Goal: Information Seeking & Learning: Check status

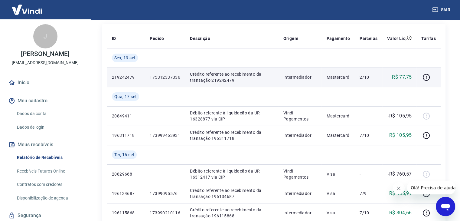
scroll to position [80, 0]
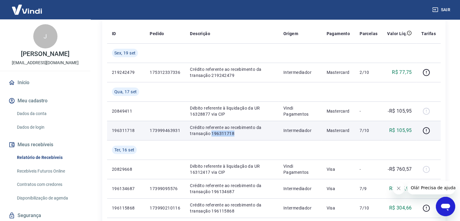
drag, startPoint x: 211, startPoint y: 134, endPoint x: 236, endPoint y: 134, distance: 24.8
click at [236, 134] on p "Crédito referente ao recebimento da transação 196311718" at bounding box center [232, 130] width 84 height 12
copy p "196311718"
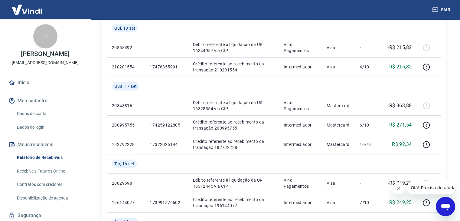
scroll to position [161, 0]
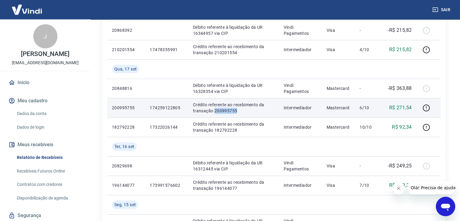
drag, startPoint x: 214, startPoint y: 111, endPoint x: 240, endPoint y: 111, distance: 25.4
click at [240, 111] on p "Crédito referente ao recebimento da transação 200995755" at bounding box center [233, 108] width 81 height 12
copy p "200995755"
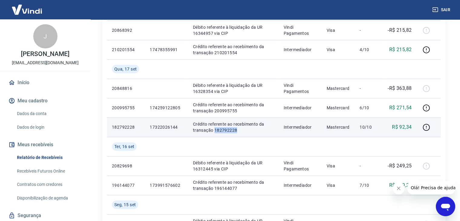
drag, startPoint x: 214, startPoint y: 130, endPoint x: 240, endPoint y: 130, distance: 25.4
click at [240, 130] on p "Crédito referente ao recebimento da transação 182792228" at bounding box center [233, 127] width 81 height 12
copy p "182792228"
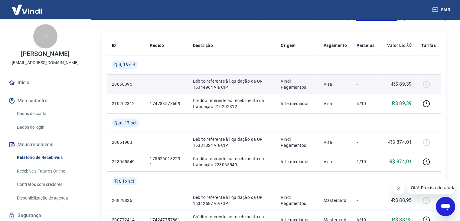
scroll to position [80, 0]
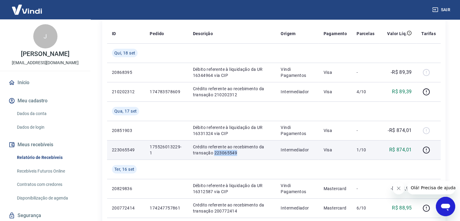
drag, startPoint x: 214, startPoint y: 153, endPoint x: 239, endPoint y: 153, distance: 25.1
click at [239, 153] on p "Crédito referente ao recebimento da transação 223065549" at bounding box center [232, 150] width 78 height 12
copy p "223065549"
